Goal: Transaction & Acquisition: Purchase product/service

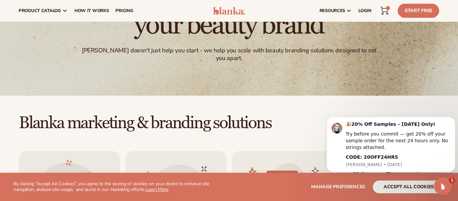
click at [440, 190] on div "Open Intercom Messenger" at bounding box center [442, 185] width 22 height 22
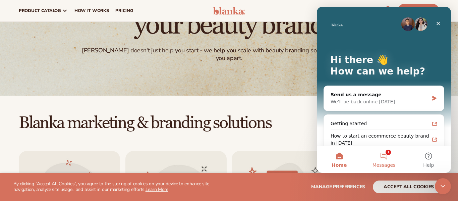
click at [384, 158] on button "1 Messages" at bounding box center [383, 159] width 45 height 27
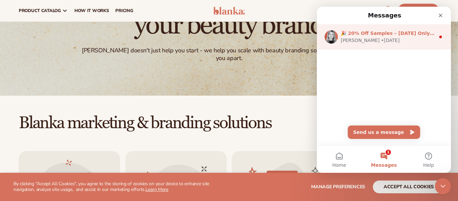
click at [372, 41] on div "Lee • 1d ago" at bounding box center [387, 40] width 94 height 7
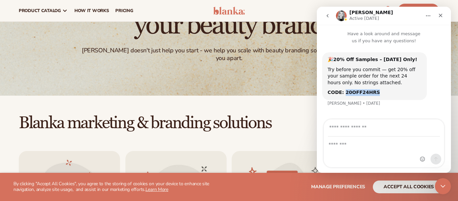
drag, startPoint x: 342, startPoint y: 83, endPoint x: 376, endPoint y: 83, distance: 34.2
click at [376, 89] on div "CODE: 20OFF24HRS" at bounding box center [374, 92] width 94 height 7
click at [360, 89] on b "CODE: 20OFF24HRS" at bounding box center [353, 91] width 52 height 5
drag, startPoint x: 342, startPoint y: 84, endPoint x: 375, endPoint y: 83, distance: 32.9
click at [375, 89] on div "CODE: 20OFF24HRS" at bounding box center [374, 92] width 94 height 7
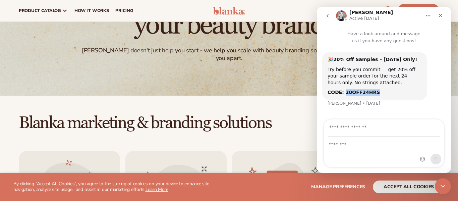
copy b "20OFF24HRS"
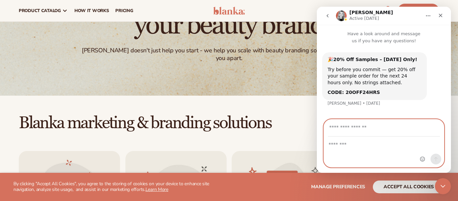
click at [401, 124] on input "Your email" at bounding box center [384, 127] width 112 height 17
type input "**********"
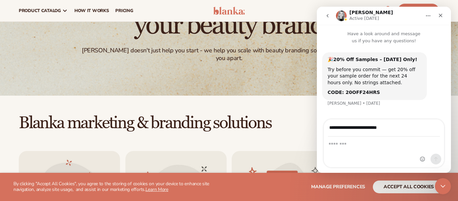
click at [368, 149] on div "Intercom messenger" at bounding box center [384, 152] width 120 height 30
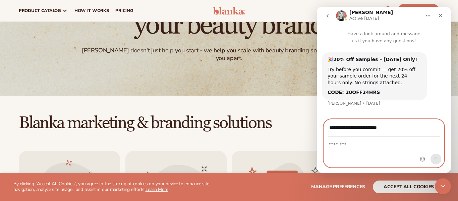
click at [349, 146] on textarea "Message…" at bounding box center [384, 142] width 120 height 11
type textarea "******"
click at [436, 160] on icon "Send a message…" at bounding box center [436, 159] width 4 height 4
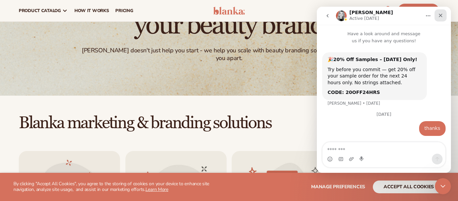
click at [438, 17] on icon "Close" at bounding box center [440, 15] width 5 height 5
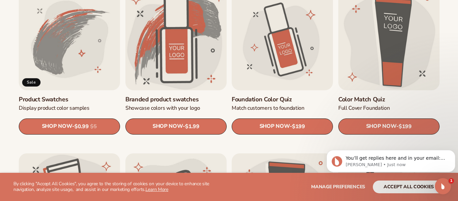
scroll to position [407, 0]
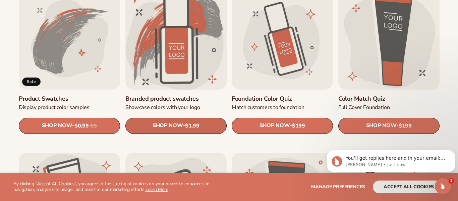
click at [215, 130] on link "SHOP NOW - Regular price $1.99 Sale price $1.99 Regular price Unit price / per" at bounding box center [175, 126] width 101 height 16
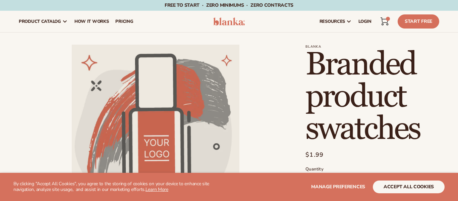
scroll to position [149, 0]
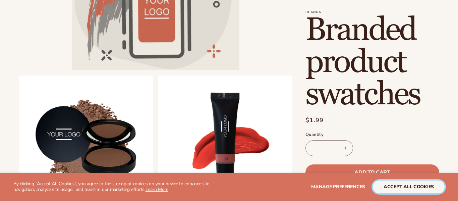
click at [395, 189] on button "accept all cookies" at bounding box center [409, 186] width 72 height 13
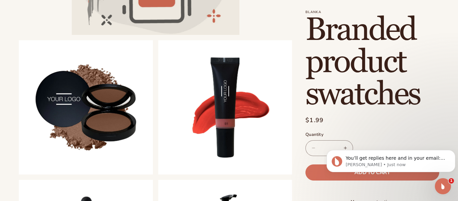
scroll to position [0, 0]
click at [430, 159] on p "You’ll get replies here and in your email: ✉️ ayuleen.robert@lemarscsd.org The …" at bounding box center [395, 158] width 101 height 7
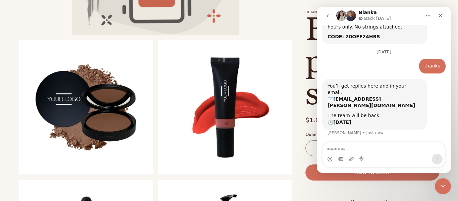
click at [376, 96] on b "ayuleen.robert@lemarscsd.org" at bounding box center [370, 102] width 87 height 12
click at [437, 19] on div "Close" at bounding box center [440, 15] width 12 height 12
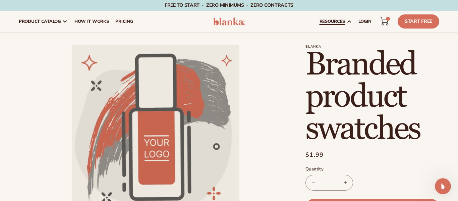
click at [334, 23] on span "resources" at bounding box center [331, 21] width 25 height 5
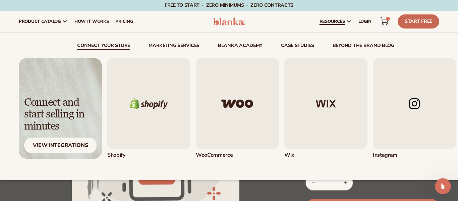
click at [423, 24] on link "Start Free" at bounding box center [418, 21] width 42 height 14
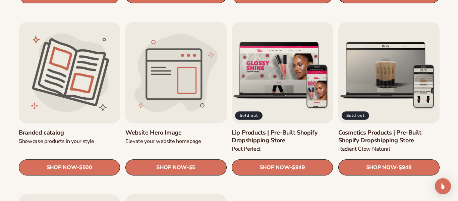
scroll to position [703, 0]
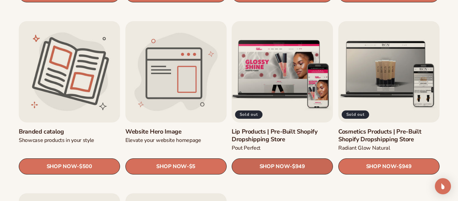
click at [245, 163] on link "SHOP NOW - Regular price $949 Sale price $949 Regular price Unit price / per" at bounding box center [282, 166] width 101 height 16
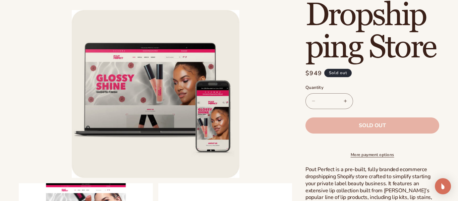
scroll to position [188, 0]
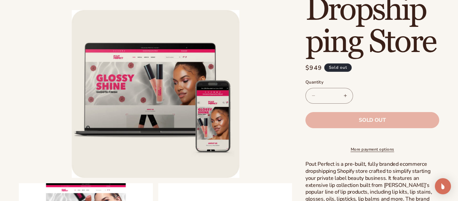
click at [344, 98] on button "Increase quantity for Lip Products | Pre-Built Shopify Dropshipping Store" at bounding box center [344, 96] width 15 height 16
click at [342, 94] on button "Increase quantity for Lip Products | Pre-Built Shopify Dropshipping Store" at bounding box center [344, 96] width 15 height 16
click at [345, 98] on button "Increase quantity for Lip Products | Pre-Built Shopify Dropshipping Store" at bounding box center [344, 96] width 15 height 16
click at [346, 99] on button "Increase quantity for Lip Products | Pre-Built Shopify Dropshipping Store" at bounding box center [344, 96] width 15 height 16
click at [349, 102] on button "Increase quantity for Lip Products | Pre-Built Shopify Dropshipping Store" at bounding box center [344, 96] width 15 height 16
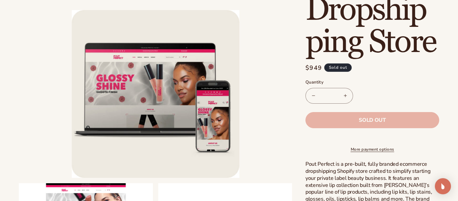
click at [347, 102] on button "Increase quantity for Lip Products | Pre-Built Shopify Dropshipping Store" at bounding box center [344, 96] width 15 height 16
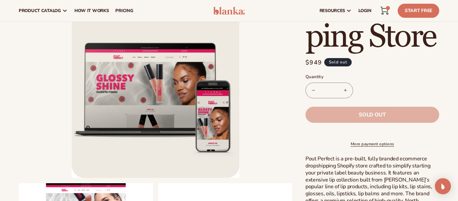
scroll to position [192, 0]
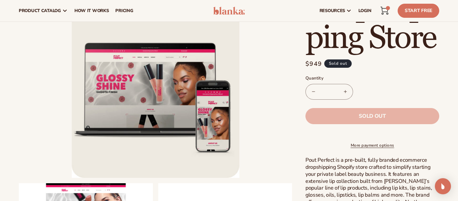
click at [346, 97] on button "Increase quantity for Lip Products | Pre-Built Shopify Dropshipping Store" at bounding box center [344, 92] width 15 height 16
click at [345, 96] on button "Increase quantity for Lip Products | Pre-Built Shopify Dropshipping Store" at bounding box center [344, 92] width 15 height 16
click at [346, 98] on button "Increase quantity for Lip Products | Pre-Built Shopify Dropshipping Store" at bounding box center [344, 92] width 15 height 16
click at [345, 96] on button "Increase quantity for Lip Products | Pre-Built Shopify Dropshipping Store" at bounding box center [344, 92] width 15 height 16
click at [344, 95] on button "Increase quantity for Lip Products | Pre-Built Shopify Dropshipping Store" at bounding box center [344, 92] width 15 height 16
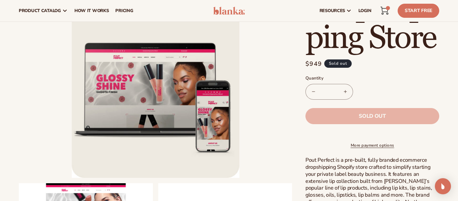
click at [344, 96] on button "Increase quantity for Lip Products | Pre-Built Shopify Dropshipping Store" at bounding box center [344, 92] width 15 height 16
click at [345, 96] on button "Increase quantity for Lip Products | Pre-Built Shopify Dropshipping Store" at bounding box center [344, 92] width 15 height 16
click at [344, 96] on button "Increase quantity for Lip Products | Pre-Built Shopify Dropshipping Store" at bounding box center [344, 92] width 15 height 16
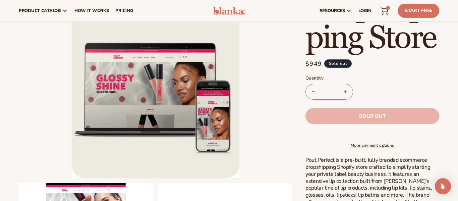
click at [344, 96] on button "Increase quantity for Lip Products | Pre-Built Shopify Dropshipping Store" at bounding box center [344, 92] width 15 height 16
click at [342, 95] on button "Increase quantity for Lip Products | Pre-Built Shopify Dropshipping Store" at bounding box center [344, 92] width 15 height 16
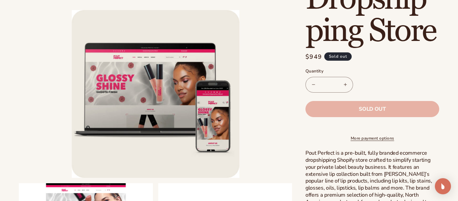
scroll to position [200, 0]
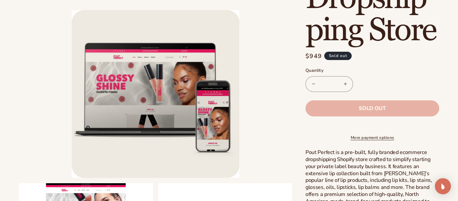
click at [339, 89] on button "Increase quantity for Lip Products | Pre-Built Shopify Dropshipping Store" at bounding box center [344, 84] width 15 height 16
click at [340, 87] on button "Increase quantity for Lip Products | Pre-Built Shopify Dropshipping Store" at bounding box center [344, 84] width 15 height 16
click at [344, 86] on button "Increase quantity for Lip Products | Pre-Built Shopify Dropshipping Store" at bounding box center [344, 84] width 15 height 16
click at [346, 83] on button "Increase quantity for Lip Products | Pre-Built Shopify Dropshipping Store" at bounding box center [344, 84] width 15 height 16
click at [345, 83] on button "Increase quantity for Lip Products | Pre-Built Shopify Dropshipping Store" at bounding box center [344, 84] width 15 height 16
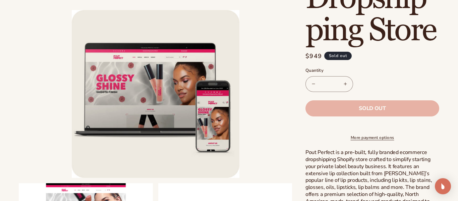
click at [345, 83] on button "Increase quantity for Lip Products | Pre-Built Shopify Dropshipping Store" at bounding box center [344, 84] width 15 height 16
click at [344, 85] on button "Increase quantity for Lip Products | Pre-Built Shopify Dropshipping Store" at bounding box center [344, 84] width 15 height 16
click at [344, 84] on button "Increase quantity for Lip Products | Pre-Built Shopify Dropshipping Store" at bounding box center [344, 84] width 15 height 16
click at [343, 84] on button "Increase quantity for Lip Products | Pre-Built Shopify Dropshipping Store" at bounding box center [344, 84] width 15 height 16
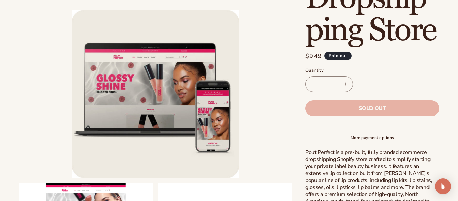
click at [343, 85] on button "Increase quantity for Lip Products | Pre-Built Shopify Dropshipping Store" at bounding box center [344, 84] width 15 height 16
click at [342, 84] on button "Increase quantity for Lip Products | Pre-Built Shopify Dropshipping Store" at bounding box center [344, 84] width 15 height 16
click at [342, 85] on button "Increase quantity for Lip Products | Pre-Built Shopify Dropshipping Store" at bounding box center [344, 84] width 15 height 16
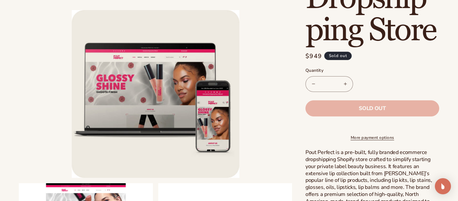
click at [341, 85] on button "Increase quantity for Lip Products | Pre-Built Shopify Dropshipping Store" at bounding box center [344, 84] width 15 height 16
click at [341, 84] on button "Increase quantity for Lip Products | Pre-Built Shopify Dropshipping Store" at bounding box center [344, 84] width 15 height 16
click at [342, 86] on button "Increase quantity for Lip Products | Pre-Built Shopify Dropshipping Store" at bounding box center [344, 84] width 15 height 16
click at [341, 86] on button "Increase quantity for Lip Products | Pre-Built Shopify Dropshipping Store" at bounding box center [344, 84] width 15 height 16
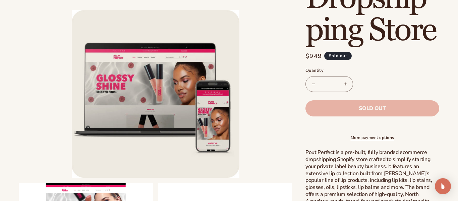
click at [340, 86] on button "Increase quantity for Lip Products | Pre-Built Shopify Dropshipping Store" at bounding box center [344, 84] width 15 height 16
click at [339, 86] on button "Increase quantity for Lip Products | Pre-Built Shopify Dropshipping Store" at bounding box center [344, 84] width 15 height 16
click at [342, 87] on button "Increase quantity for Lip Products | Pre-Built Shopify Dropshipping Store" at bounding box center [344, 84] width 15 height 16
click at [342, 88] on button "Increase quantity for Lip Products | Pre-Built Shopify Dropshipping Store" at bounding box center [344, 84] width 15 height 16
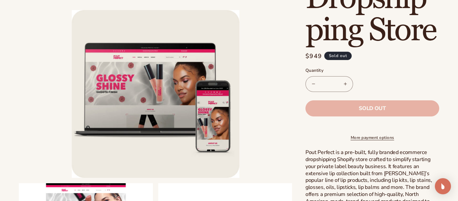
click at [342, 88] on button "Increase quantity for Lip Products | Pre-Built Shopify Dropshipping Store" at bounding box center [344, 84] width 15 height 16
click at [343, 88] on button "Increase quantity for Lip Products | Pre-Built Shopify Dropshipping Store" at bounding box center [344, 84] width 15 height 16
click at [342, 88] on button "Increase quantity for Lip Products | Pre-Built Shopify Dropshipping Store" at bounding box center [344, 84] width 15 height 16
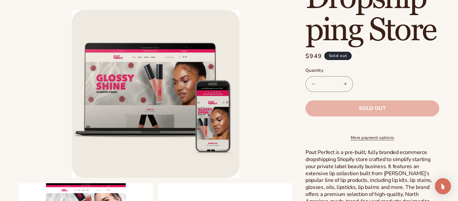
click at [341, 88] on button "Increase quantity for Lip Products | Pre-Built Shopify Dropshipping Store" at bounding box center [344, 84] width 15 height 16
click at [339, 85] on button "Increase quantity for Lip Products | Pre-Built Shopify Dropshipping Store" at bounding box center [344, 84] width 15 height 16
click at [338, 85] on button "Increase quantity for Lip Products | Pre-Built Shopify Dropshipping Store" at bounding box center [344, 84] width 15 height 16
click at [340, 84] on button "Increase quantity for Lip Products | Pre-Built Shopify Dropshipping Store" at bounding box center [344, 84] width 15 height 16
click at [339, 84] on button "Increase quantity for Lip Products | Pre-Built Shopify Dropshipping Store" at bounding box center [344, 84] width 15 height 16
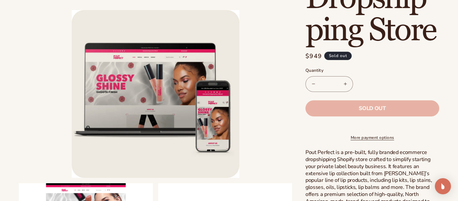
click at [341, 86] on button "Increase quantity for Lip Products | Pre-Built Shopify Dropshipping Store" at bounding box center [344, 84] width 15 height 16
click at [341, 87] on button "Increase quantity for Lip Products | Pre-Built Shopify Dropshipping Store" at bounding box center [344, 84] width 15 height 16
click at [342, 88] on button "Increase quantity for Lip Products | Pre-Built Shopify Dropshipping Store" at bounding box center [344, 84] width 15 height 16
click at [341, 88] on button "Increase quantity for Lip Products | Pre-Built Shopify Dropshipping Store" at bounding box center [344, 84] width 15 height 16
click at [342, 89] on button "Increase quantity for Lip Products | Pre-Built Shopify Dropshipping Store" at bounding box center [344, 84] width 15 height 16
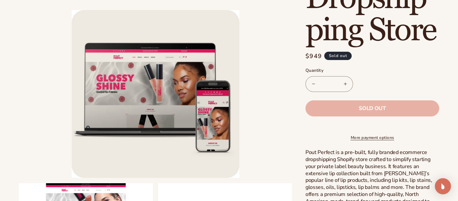
click at [339, 87] on button "Increase quantity for Lip Products | Pre-Built Shopify Dropshipping Store" at bounding box center [344, 84] width 15 height 16
click at [341, 88] on button "Increase quantity for Lip Products | Pre-Built Shopify Dropshipping Store" at bounding box center [344, 84] width 15 height 16
click at [342, 88] on button "Increase quantity for Lip Products | Pre-Built Shopify Dropshipping Store" at bounding box center [344, 84] width 15 height 16
click at [342, 89] on button "Increase quantity for Lip Products | Pre-Built Shopify Dropshipping Store" at bounding box center [344, 84] width 15 height 16
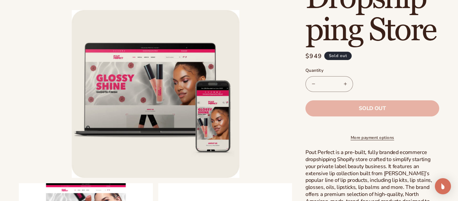
click at [343, 80] on button "Increase quantity for Lip Products | Pre-Built Shopify Dropshipping Store" at bounding box center [344, 84] width 15 height 16
click at [344, 80] on button "Increase quantity for Lip Products | Pre-Built Shopify Dropshipping Store" at bounding box center [344, 84] width 15 height 16
click at [345, 80] on button "Increase quantity for Lip Products | Pre-Built Shopify Dropshipping Store" at bounding box center [344, 84] width 15 height 16
click at [344, 81] on button "Increase quantity for Lip Products | Pre-Built Shopify Dropshipping Store" at bounding box center [344, 84] width 15 height 16
click at [344, 82] on button "Increase quantity for Lip Products | Pre-Built Shopify Dropshipping Store" at bounding box center [344, 84] width 15 height 16
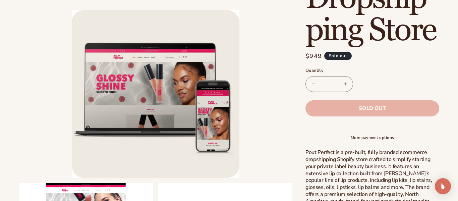
click at [345, 81] on button "Increase quantity for Lip Products | Pre-Built Shopify Dropshipping Store" at bounding box center [344, 84] width 15 height 16
click at [344, 83] on button "Increase quantity for Lip Products | Pre-Built Shopify Dropshipping Store" at bounding box center [344, 84] width 15 height 16
click at [346, 84] on button "Increase quantity for Lip Products | Pre-Built Shopify Dropshipping Store" at bounding box center [344, 84] width 15 height 16
click at [346, 81] on button "Increase quantity for Lip Products | Pre-Built Shopify Dropshipping Store" at bounding box center [344, 84] width 15 height 16
click at [347, 80] on button "Increase quantity for Lip Products | Pre-Built Shopify Dropshipping Store" at bounding box center [344, 84] width 15 height 16
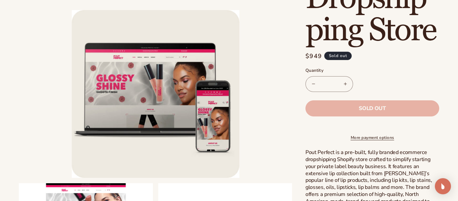
click at [347, 81] on button "Increase quantity for Lip Products | Pre-Built Shopify Dropshipping Store" at bounding box center [344, 84] width 15 height 16
click at [348, 83] on button "Increase quantity for Lip Products | Pre-Built Shopify Dropshipping Store" at bounding box center [344, 84] width 15 height 16
click at [347, 84] on button "Increase quantity for Lip Products | Pre-Built Shopify Dropshipping Store" at bounding box center [344, 84] width 15 height 16
click at [347, 82] on button "Increase quantity for Lip Products | Pre-Built Shopify Dropshipping Store" at bounding box center [344, 84] width 15 height 16
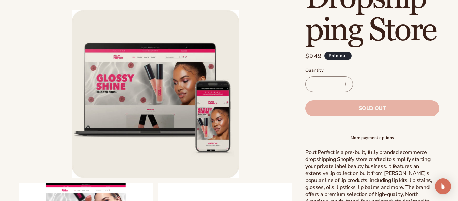
click at [346, 82] on button "Increase quantity for Lip Products | Pre-Built Shopify Dropshipping Store" at bounding box center [344, 84] width 15 height 16
click at [334, 81] on input "**" at bounding box center [329, 84] width 17 height 16
type input "*"
click at [367, 80] on div "Decrease quantity for Lip Products | Pre-Built Shopify Dropshipping Store *** I…" at bounding box center [372, 84] width 134 height 16
click at [345, 85] on button "Increase quantity for Lip Products | Pre-Built Shopify Dropshipping Store" at bounding box center [344, 84] width 15 height 16
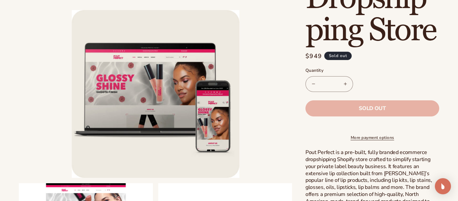
click at [316, 83] on button "Decrease quantity for Lip Products | Pre-Built Shopify Dropshipping Store" at bounding box center [313, 84] width 15 height 16
click at [313, 86] on button "Decrease quantity for Lip Products | Pre-Built Shopify Dropshipping Store" at bounding box center [313, 84] width 15 height 16
click at [313, 85] on button "Decrease quantity for Lip Products | Pre-Built Shopify Dropshipping Store" at bounding box center [313, 84] width 15 height 16
click at [309, 87] on button "Decrease quantity for Lip Products | Pre-Built Shopify Dropshipping Store" at bounding box center [313, 84] width 15 height 16
click at [312, 86] on button "Decrease quantity for Lip Products | Pre-Built Shopify Dropshipping Store" at bounding box center [313, 84] width 15 height 16
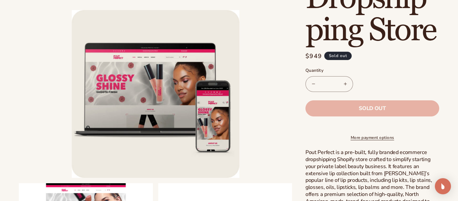
click at [313, 85] on button "Decrease quantity for Lip Products | Pre-Built Shopify Dropshipping Store" at bounding box center [313, 84] width 15 height 16
click at [311, 87] on button "Decrease quantity for Lip Products | Pre-Built Shopify Dropshipping Store" at bounding box center [313, 84] width 15 height 16
click at [314, 83] on button "Decrease quantity for Lip Products | Pre-Built Shopify Dropshipping Store" at bounding box center [313, 84] width 15 height 16
click at [313, 84] on button "Decrease quantity for Lip Products | Pre-Built Shopify Dropshipping Store" at bounding box center [313, 84] width 15 height 16
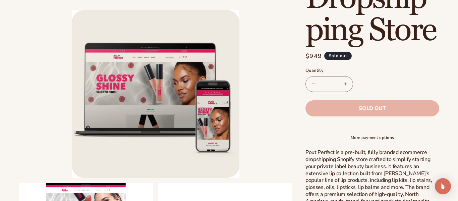
click at [311, 84] on button "Decrease quantity for Lip Products | Pre-Built Shopify Dropshipping Store" at bounding box center [313, 84] width 15 height 16
click at [310, 86] on button "Decrease quantity for Lip Products | Pre-Built Shopify Dropshipping Store" at bounding box center [313, 84] width 15 height 16
click at [313, 84] on button "Decrease quantity for Lip Products | Pre-Built Shopify Dropshipping Store" at bounding box center [313, 84] width 15 height 16
click at [312, 85] on button "Decrease quantity for Lip Products | Pre-Built Shopify Dropshipping Store" at bounding box center [313, 84] width 15 height 16
click at [314, 84] on button "Decrease quantity for Lip Products | Pre-Built Shopify Dropshipping Store" at bounding box center [313, 84] width 15 height 16
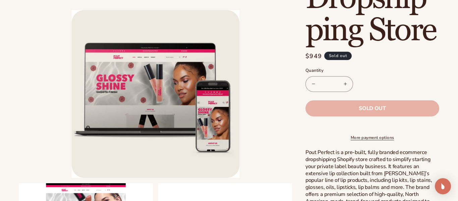
click at [318, 81] on button "Decrease quantity for Lip Products | Pre-Built Shopify Dropshipping Store" at bounding box center [313, 84] width 15 height 16
type input "***"
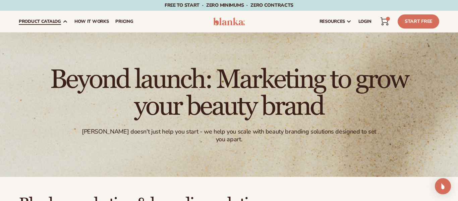
click at [39, 21] on span "product catalog" at bounding box center [40, 21] width 42 height 5
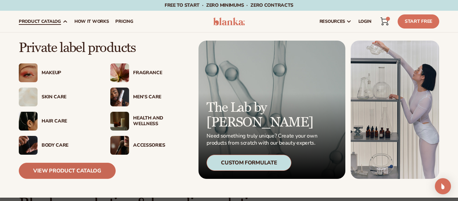
click at [100, 171] on link "View Product Catalog" at bounding box center [67, 171] width 97 height 16
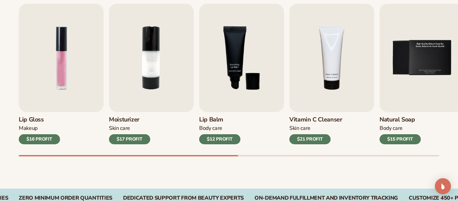
scroll to position [234, 0]
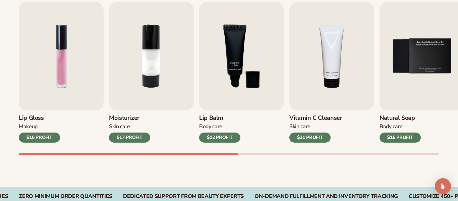
click at [140, 139] on div "$17 PROFIT" at bounding box center [129, 137] width 41 height 10
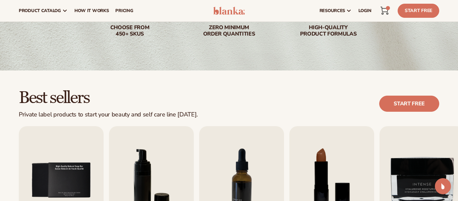
scroll to position [108, 0]
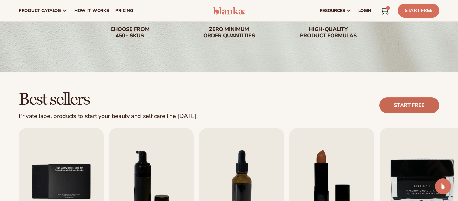
click at [414, 101] on link "Start free" at bounding box center [409, 105] width 60 height 16
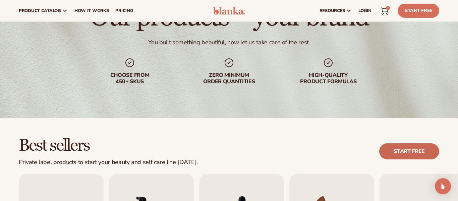
scroll to position [0, 0]
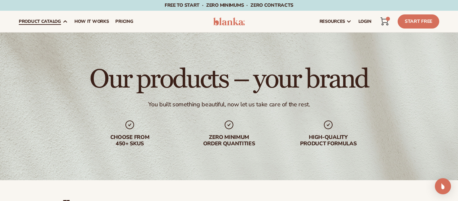
click at [46, 20] on span "product catalog" at bounding box center [40, 21] width 42 height 5
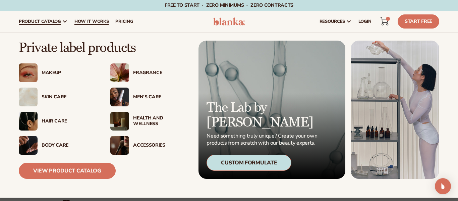
click at [87, 25] on link "How It Works" at bounding box center [91, 21] width 41 height 21
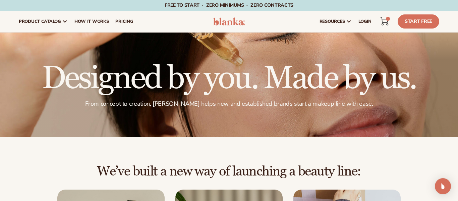
click at [380, 22] on link "Cart 1 1 item" at bounding box center [384, 21] width 15 height 15
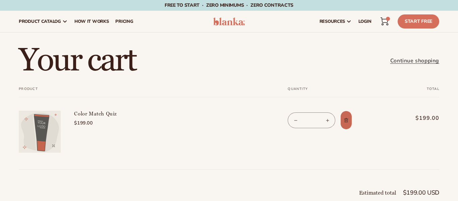
click at [345, 120] on icon "Remove Color Match Quiz" at bounding box center [346, 120] width 4 height 4
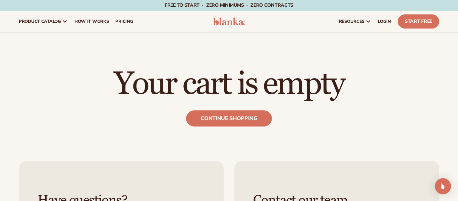
click at [229, 21] on img at bounding box center [228, 21] width 31 height 8
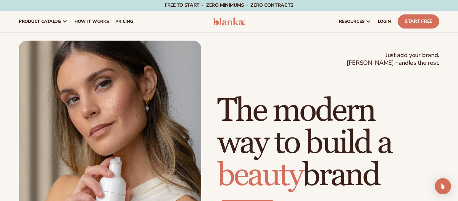
click at [183, 9] on p "Free to start · ZERO minimums · ZERO contracts ·" at bounding box center [229, 5] width 129 height 11
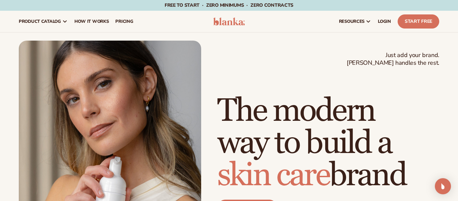
click at [186, 10] on p "Free to start · ZERO minimums · ZERO contracts ·" at bounding box center [229, 5] width 129 height 11
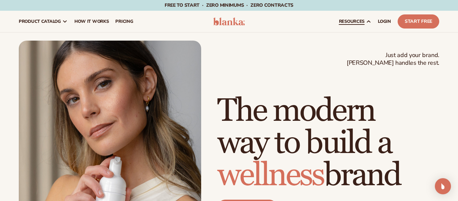
click at [361, 19] on span "resources" at bounding box center [351, 21] width 25 height 5
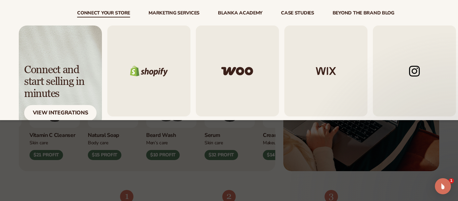
scroll to position [315, 0]
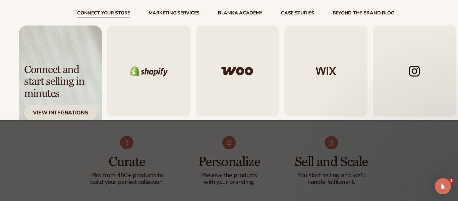
click at [85, 114] on div "View Integrations" at bounding box center [60, 113] width 72 height 16
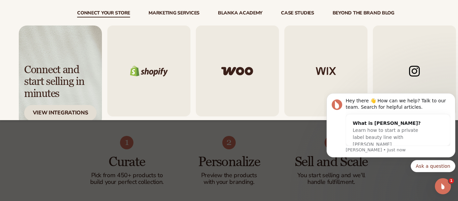
scroll to position [0, 0]
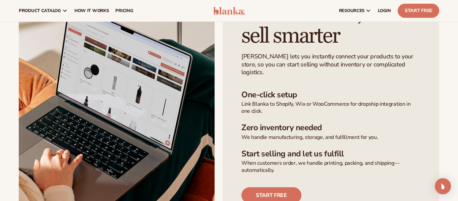
scroll to position [172, 0]
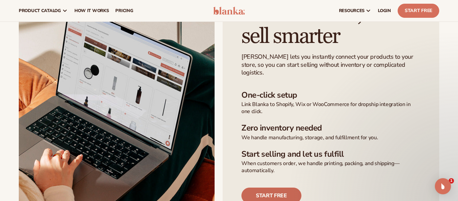
click at [293, 187] on link "Start free" at bounding box center [271, 195] width 60 height 16
